Goal: Task Accomplishment & Management: Manage account settings

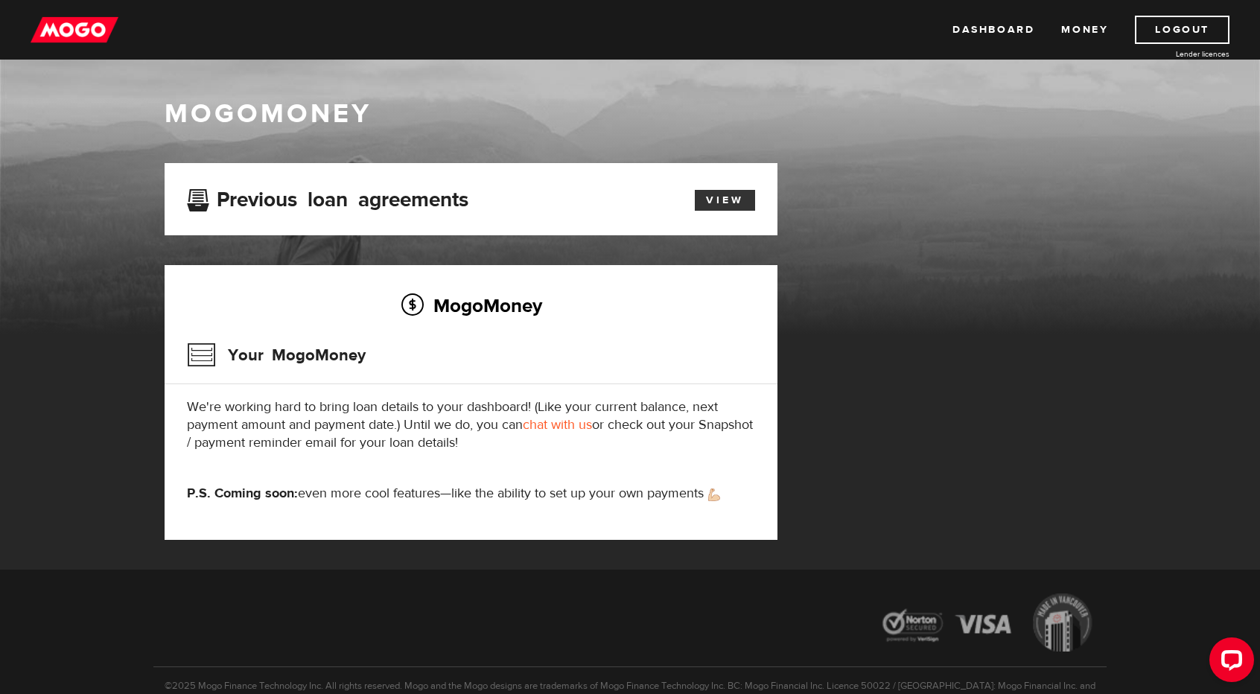
click at [736, 208] on link "View" at bounding box center [725, 200] width 60 height 21
click at [1249, 663] on button "Open LiveChat chat widget" at bounding box center [1231, 659] width 45 height 45
